Goal: Find specific fact: Find specific page/section

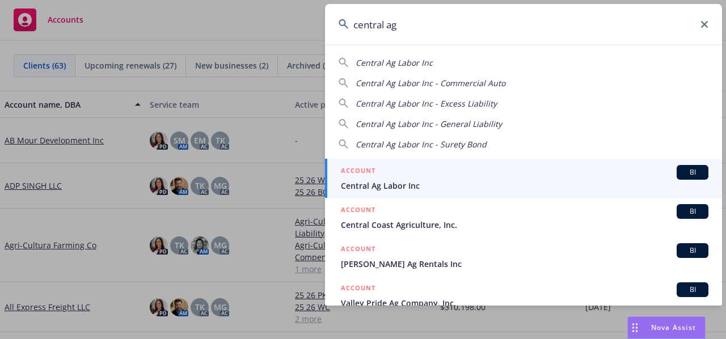
type input "central ag"
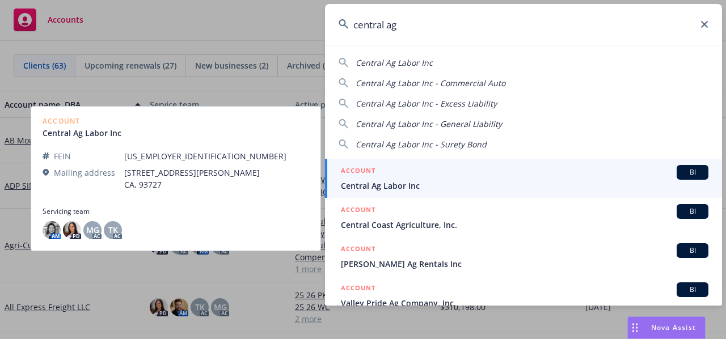
click at [402, 181] on span "Central Ag Labor Inc" at bounding box center [524, 186] width 367 height 12
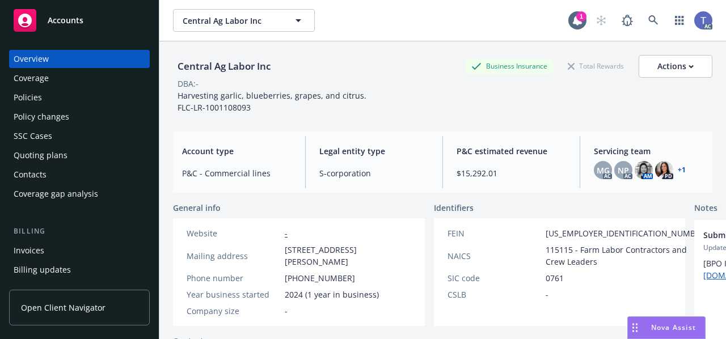
click at [78, 95] on div "Policies" at bounding box center [80, 97] width 132 height 18
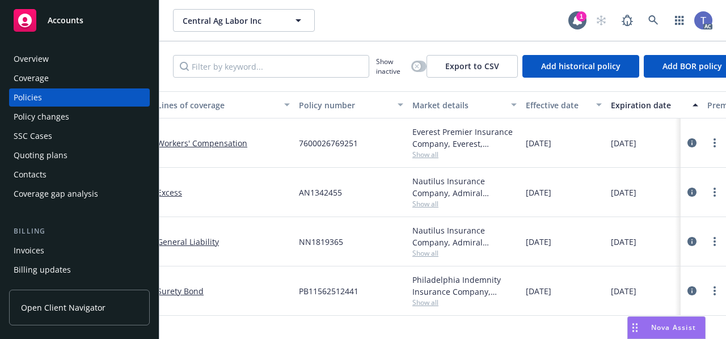
scroll to position [0, 105]
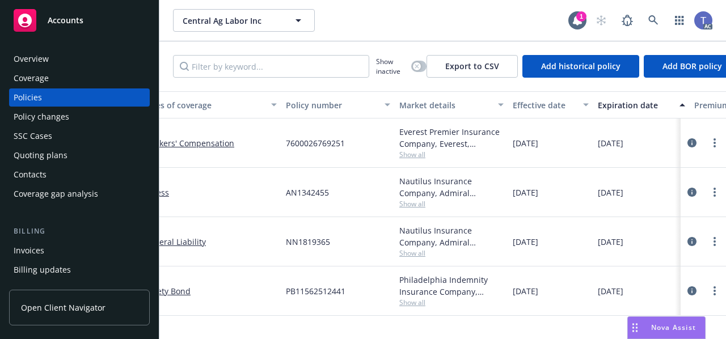
click at [414, 256] on span "Show all" at bounding box center [451, 253] width 104 height 10
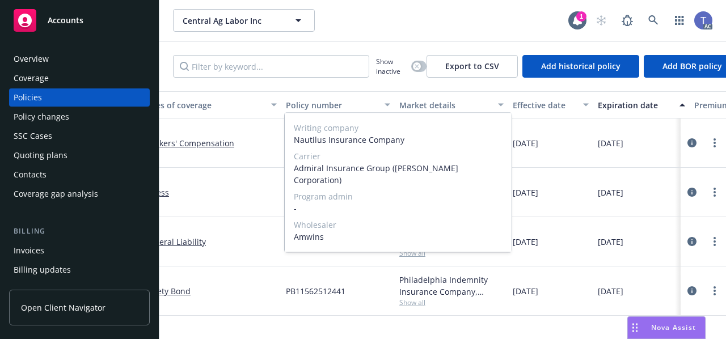
click at [310, 181] on span "Admiral Insurance Group ([PERSON_NAME] Corporation)" at bounding box center [398, 174] width 209 height 24
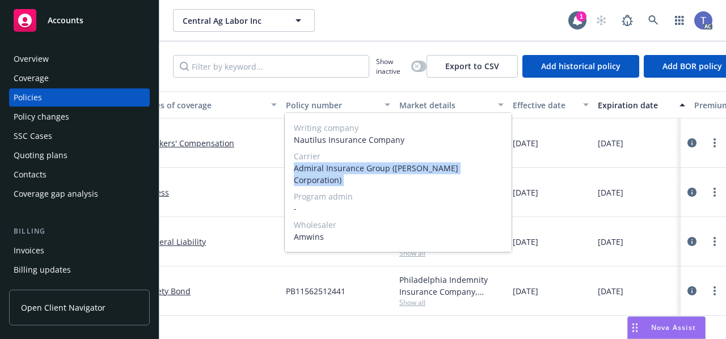
click at [310, 181] on span "Admiral Insurance Group ([PERSON_NAME] Corporation)" at bounding box center [398, 174] width 209 height 24
copy span "Admiral Insurance Group ([PERSON_NAME] Corporation)"
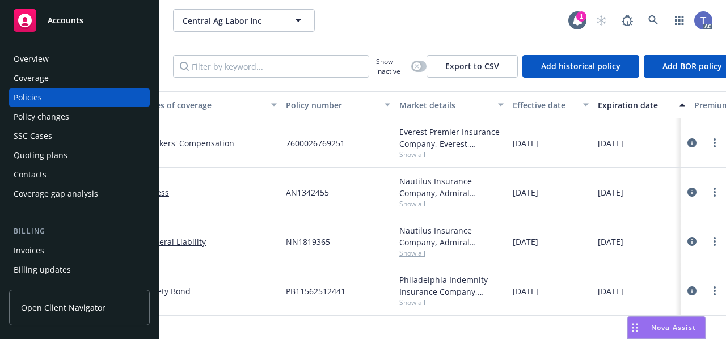
click at [244, 225] on div "General Liability" at bounding box center [210, 241] width 142 height 49
click at [295, 238] on span "NN1819365" at bounding box center [308, 242] width 44 height 12
copy span "NN1819365"
